Goal: Information Seeking & Learning: Compare options

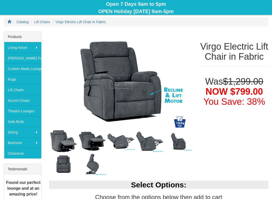
scroll to position [63, 0]
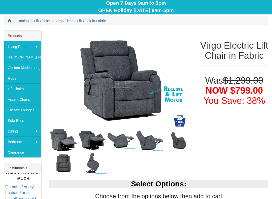
click at [128, 92] on img at bounding box center [121, 80] width 144 height 101
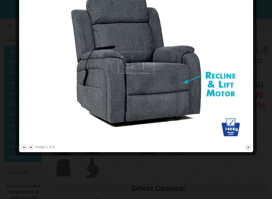
scroll to position [59, 0]
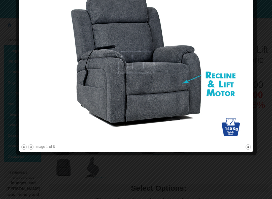
click at [35, 142] on img at bounding box center [136, 63] width 231 height 162
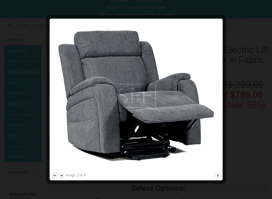
click at [63, 171] on button "next" at bounding box center [61, 175] width 6 height 6
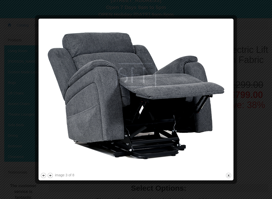
click at [53, 171] on button "next" at bounding box center [50, 175] width 6 height 6
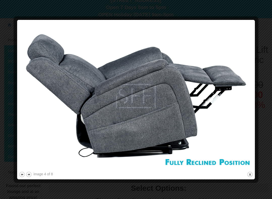
click at [31, 171] on button "next" at bounding box center [29, 174] width 6 height 6
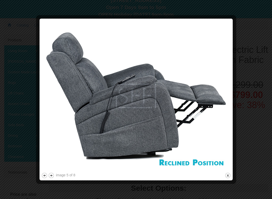
click at [54, 171] on button "next" at bounding box center [51, 175] width 6 height 6
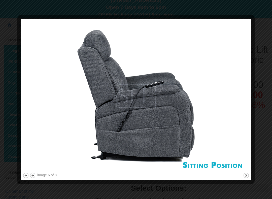
click at [35, 171] on button "next" at bounding box center [32, 175] width 6 height 6
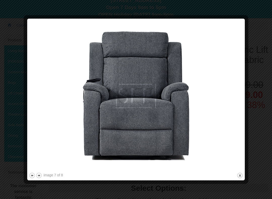
click at [41, 171] on button "next" at bounding box center [39, 175] width 6 height 6
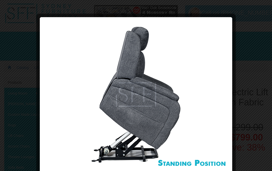
scroll to position [0, 0]
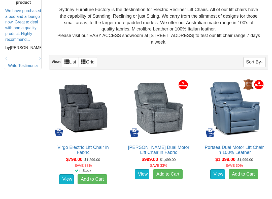
scroll to position [254, 0]
click at [183, 82] on img at bounding box center [159, 108] width 63 height 63
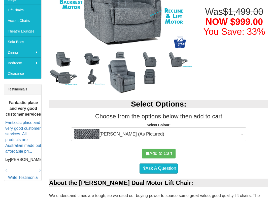
scroll to position [142, 0]
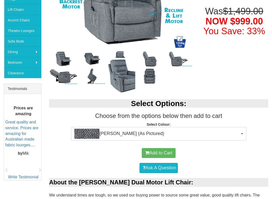
click at [88, 132] on img "button" at bounding box center [86, 134] width 25 height 10
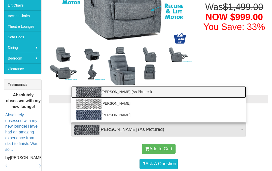
scroll to position [146, 0]
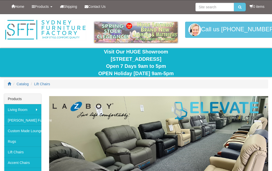
scroll to position [268, 0]
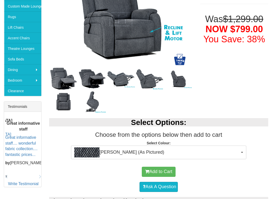
scroll to position [125, 0]
click at [242, 152] on span "button" at bounding box center [242, 152] width 2 height 1
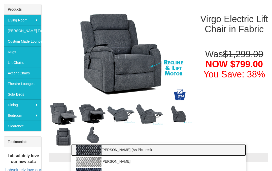
scroll to position [89, 0]
